Goal: Task Accomplishment & Management: Use online tool/utility

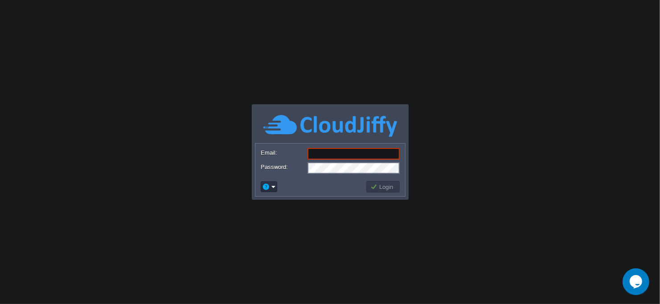
type input "[EMAIL_ADDRESS][DOMAIN_NAME]"
click at [380, 186] on button "Login" at bounding box center [384, 187] width 26 height 8
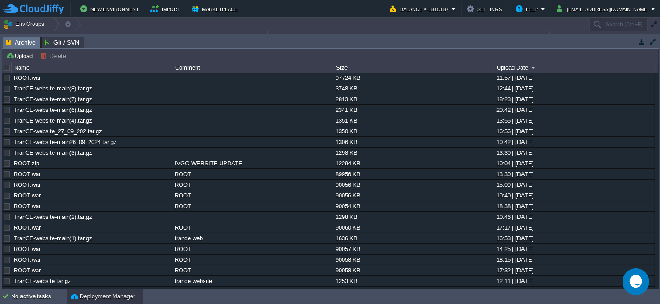
click at [655, 22] on button "button" at bounding box center [654, 25] width 8 height 8
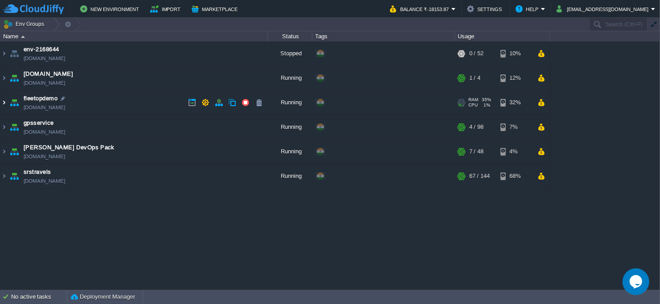
click at [5, 100] on img at bounding box center [3, 103] width 7 height 24
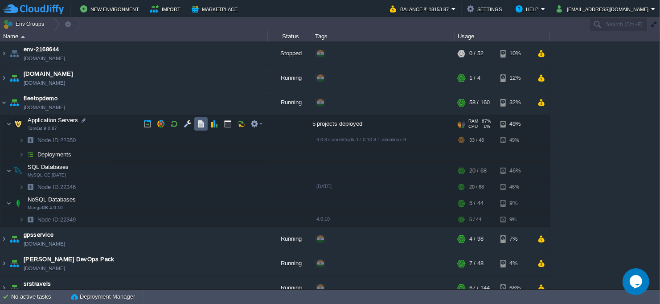
click at [206, 124] on td at bounding box center [200, 123] width 13 height 13
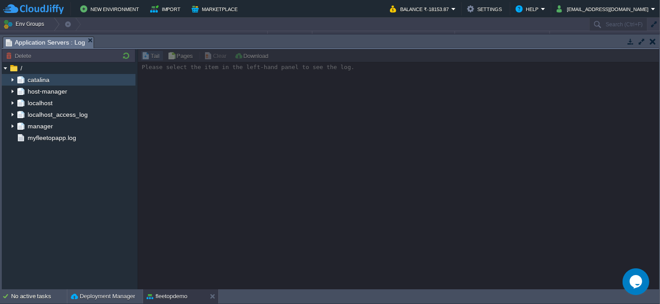
click at [14, 78] on img at bounding box center [12, 80] width 7 height 12
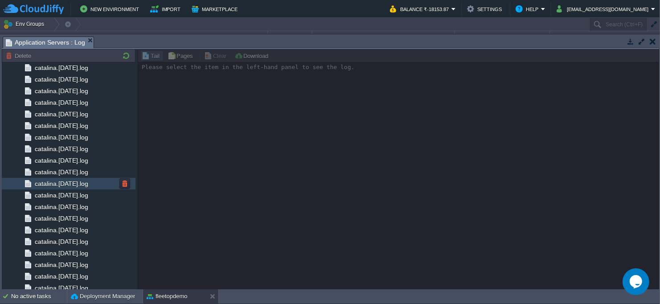
scroll to position [920, 0]
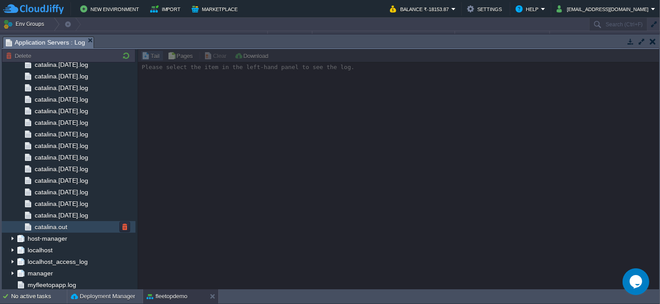
click at [54, 223] on span "catalina.out" at bounding box center [51, 227] width 36 height 8
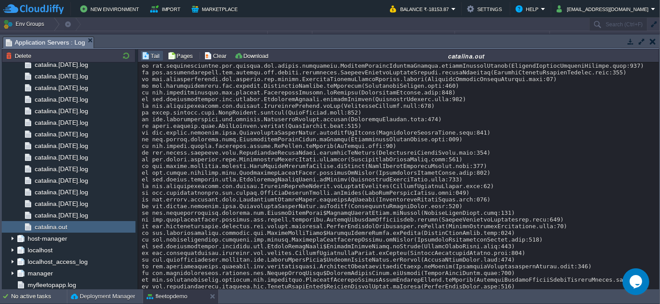
scroll to position [26506, 0]
copy div "getWorkOrdersDetails"
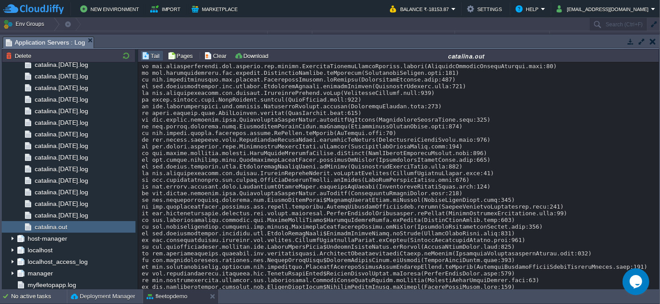
scroll to position [26526, 0]
